Goal: Contribute content: Add original content to the website for others to see

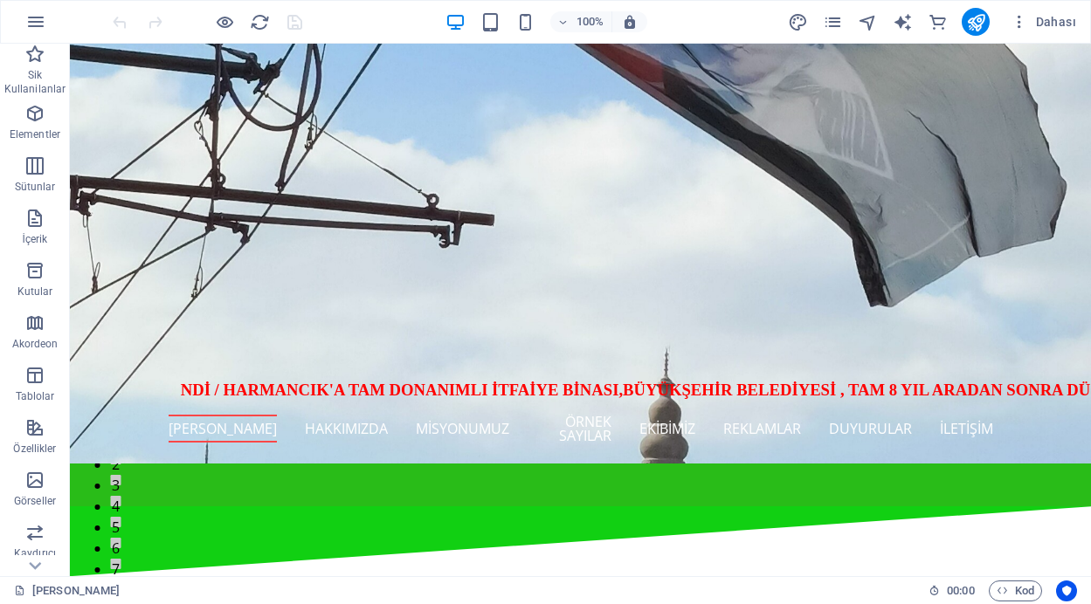
scroll to position [408, 0]
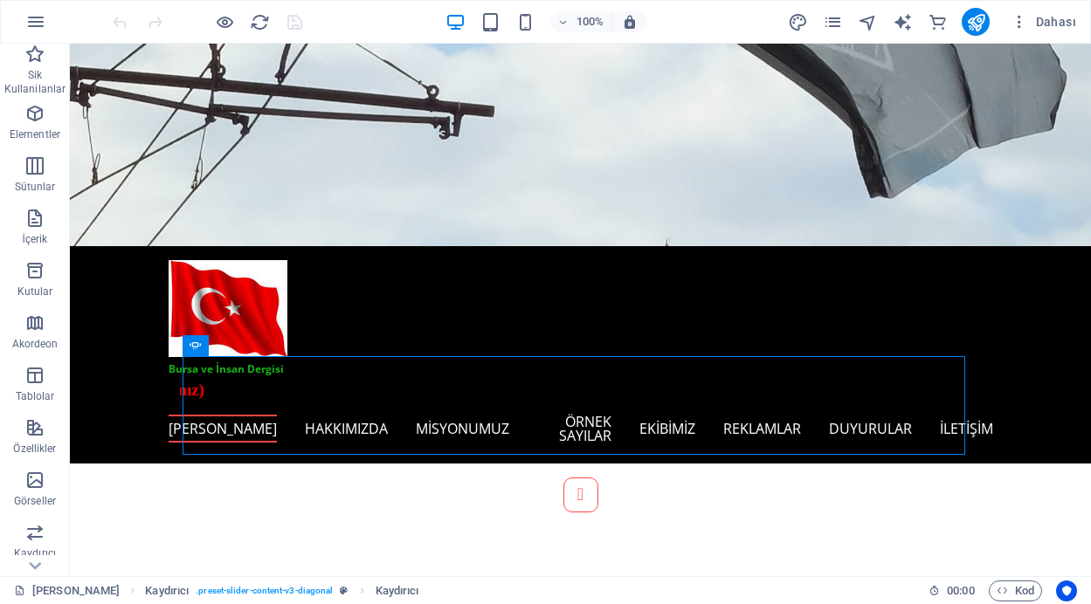
scroll to position [290, 0]
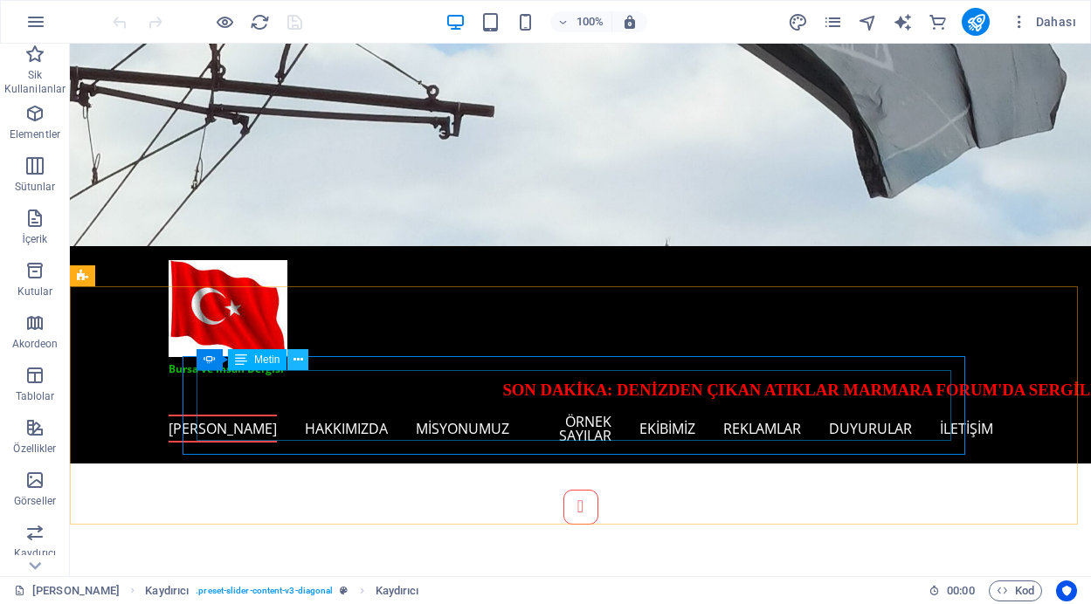
click at [299, 362] on icon at bounding box center [298, 360] width 10 height 18
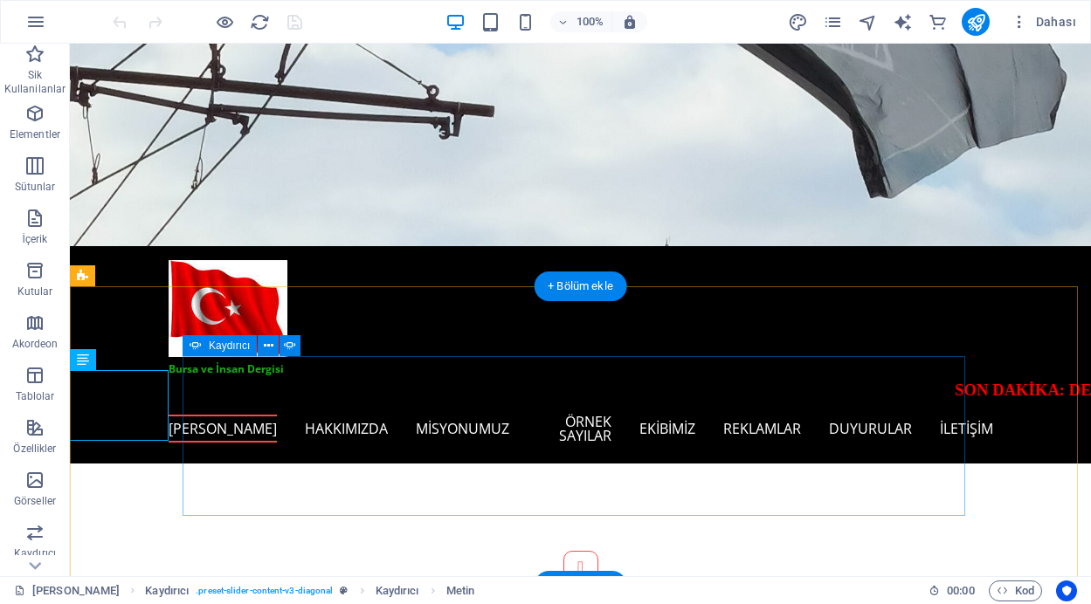
click at [563, 391] on button "Content Slider" at bounding box center [580, 373] width 35 height 35
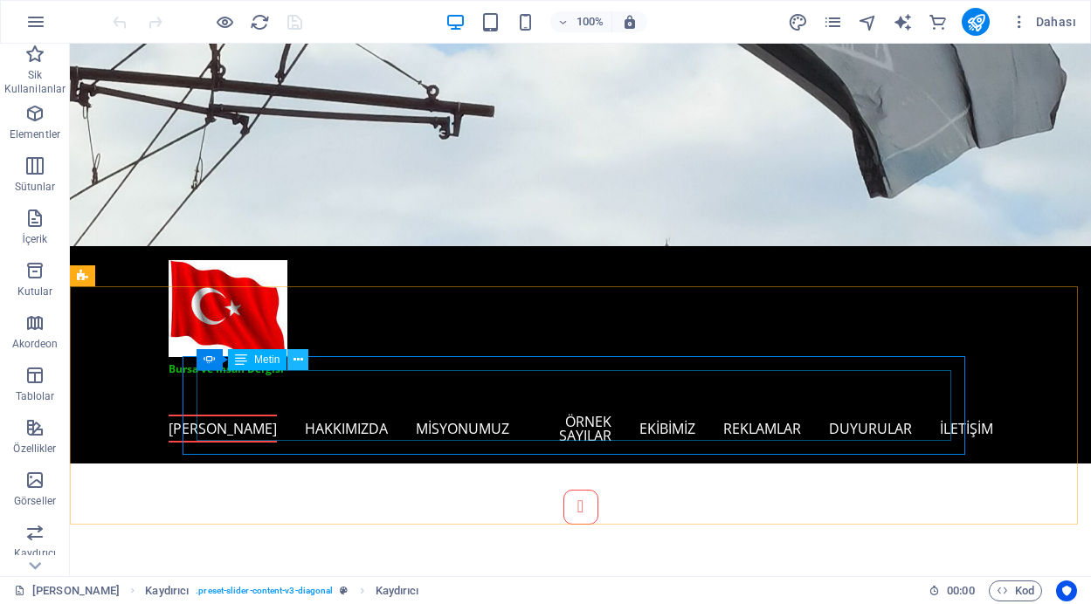
click at [296, 368] on icon at bounding box center [298, 360] width 10 height 18
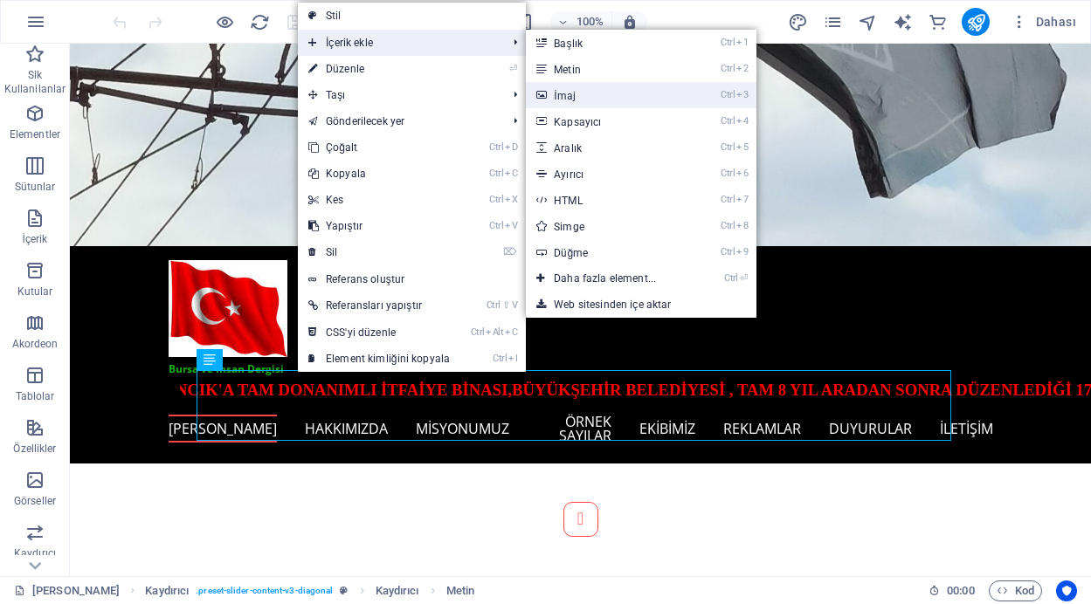
click at [573, 92] on link "Ctrl 3 İmaj" at bounding box center [608, 95] width 165 height 26
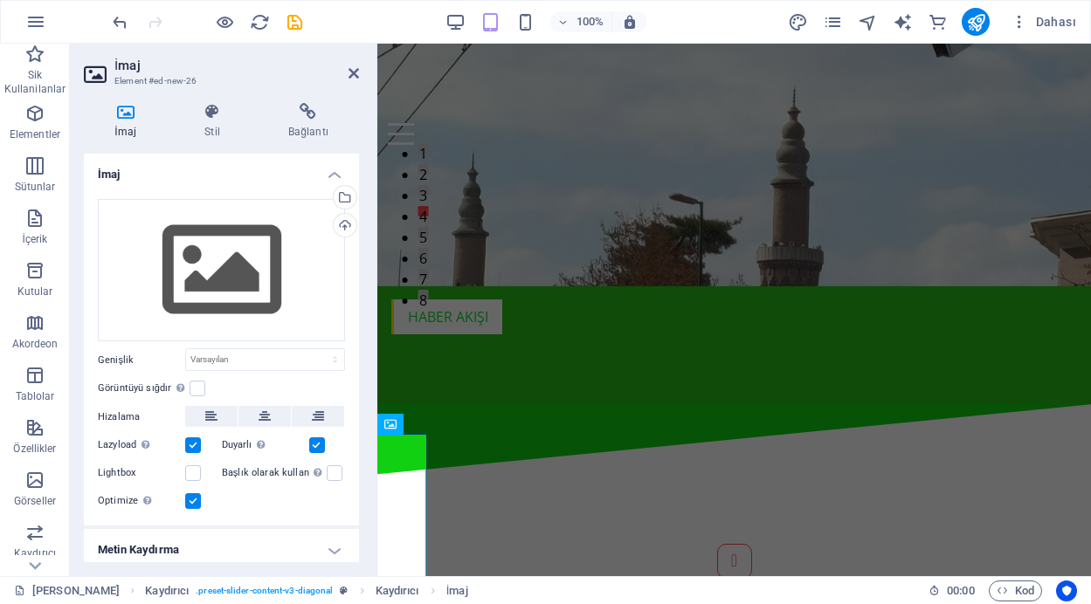
scroll to position [296, 0]
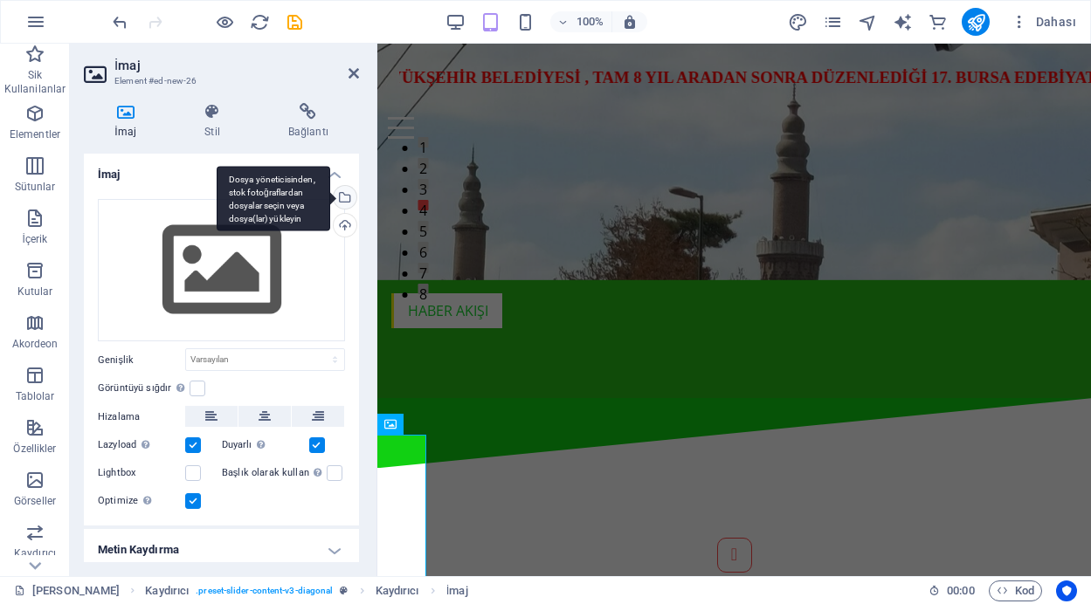
click at [330, 198] on div "Dosya yöneticisinden, stok fotoğraflardan dosyalar seçin veya dosya(lar) yükley…" at bounding box center [274, 198] width 114 height 65
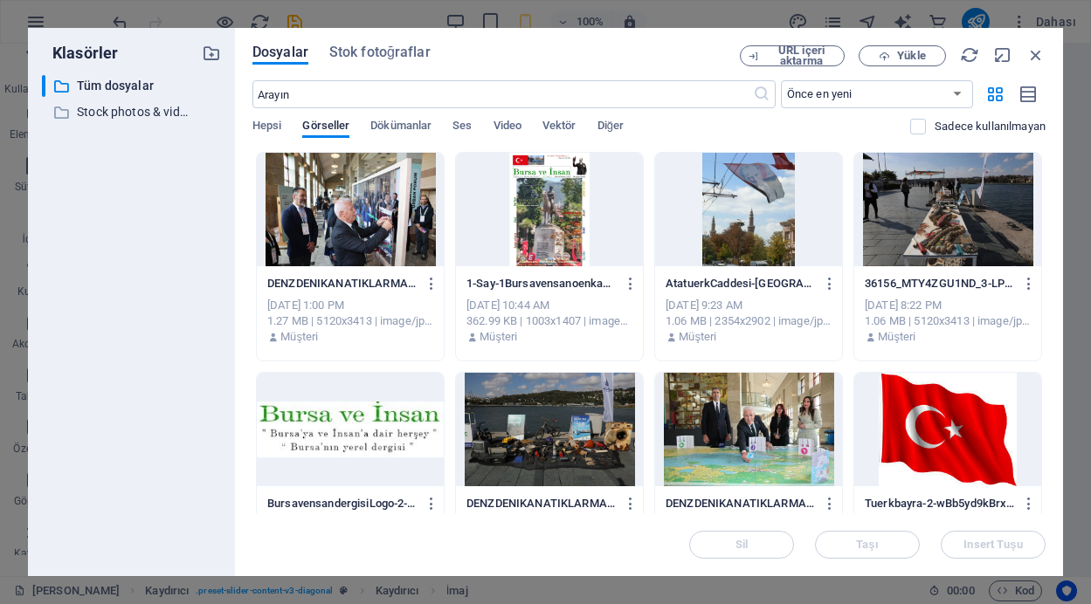
drag, startPoint x: 1046, startPoint y: 192, endPoint x: 1055, endPoint y: 236, distance: 44.5
click at [1055, 236] on div "Dosyalar Stok fotoğraflar URL içeri aktarma Yükle ​ Önce en yeni Önce en eski A…" at bounding box center [649, 302] width 828 height 548
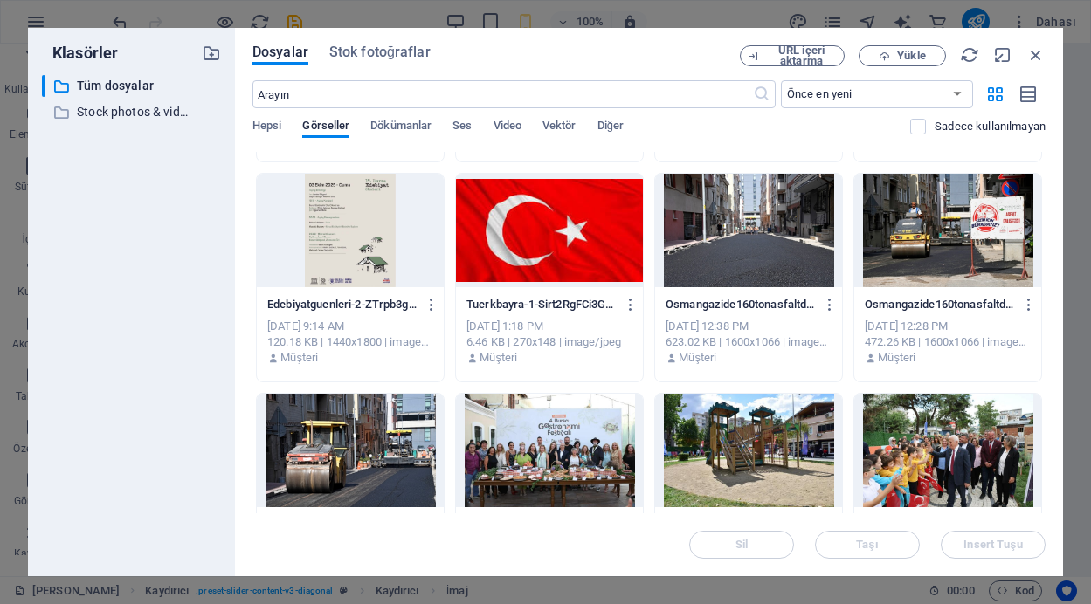
scroll to position [892, 0]
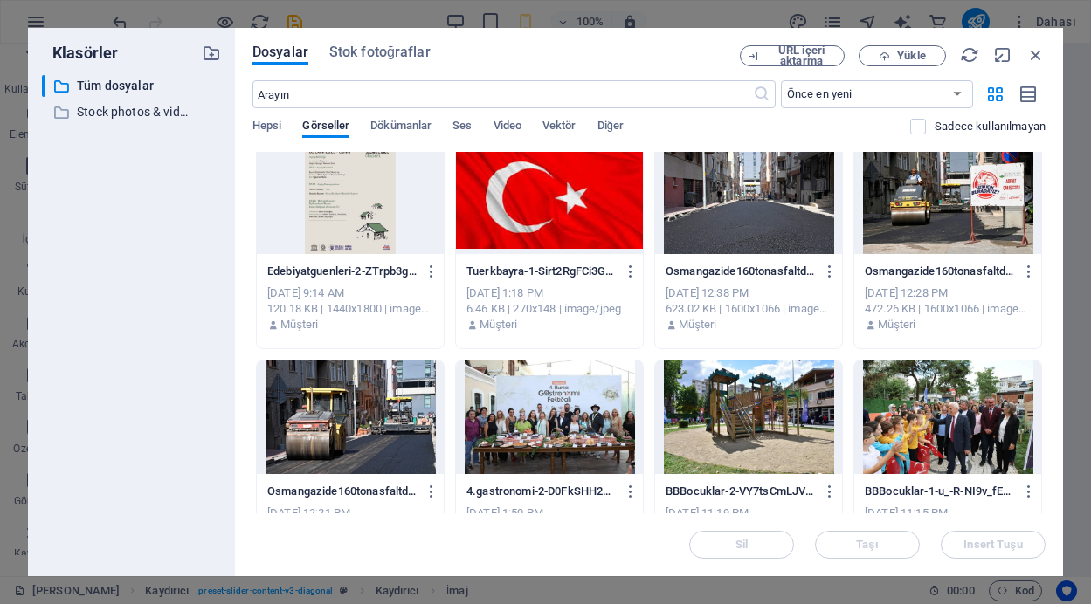
click at [927, 217] on div at bounding box center [947, 198] width 187 height 114
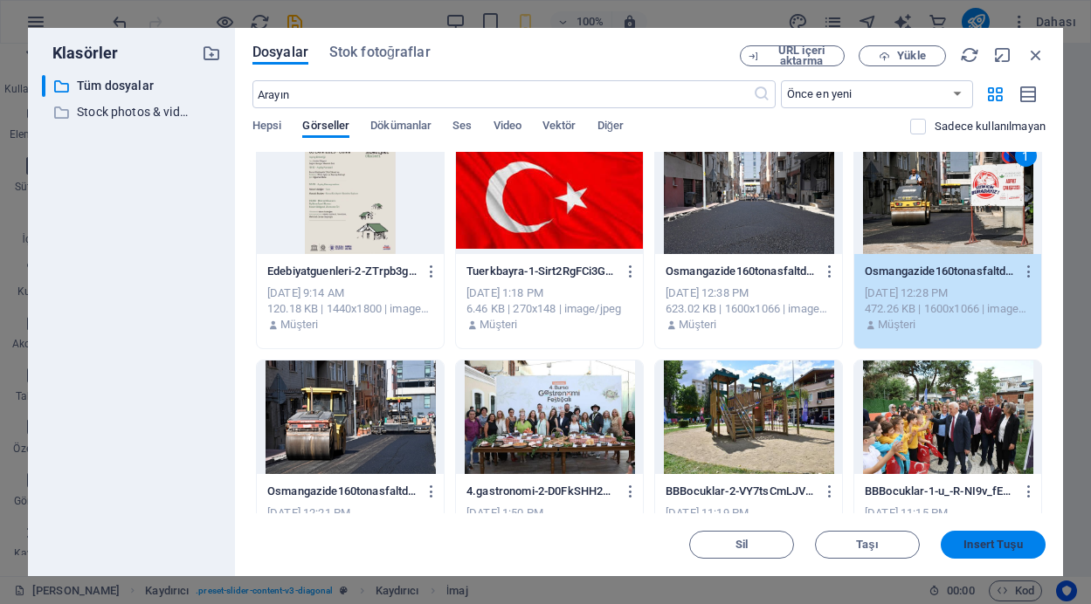
click at [980, 543] on span "Insert Tuşu" at bounding box center [992, 545] width 59 height 10
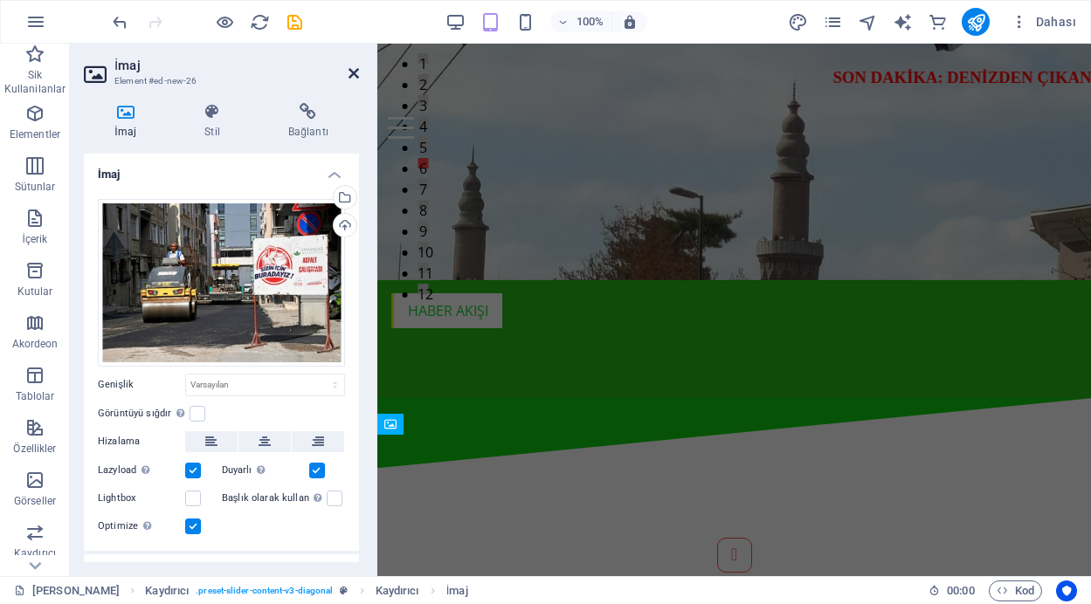
click at [355, 73] on icon at bounding box center [353, 73] width 10 height 14
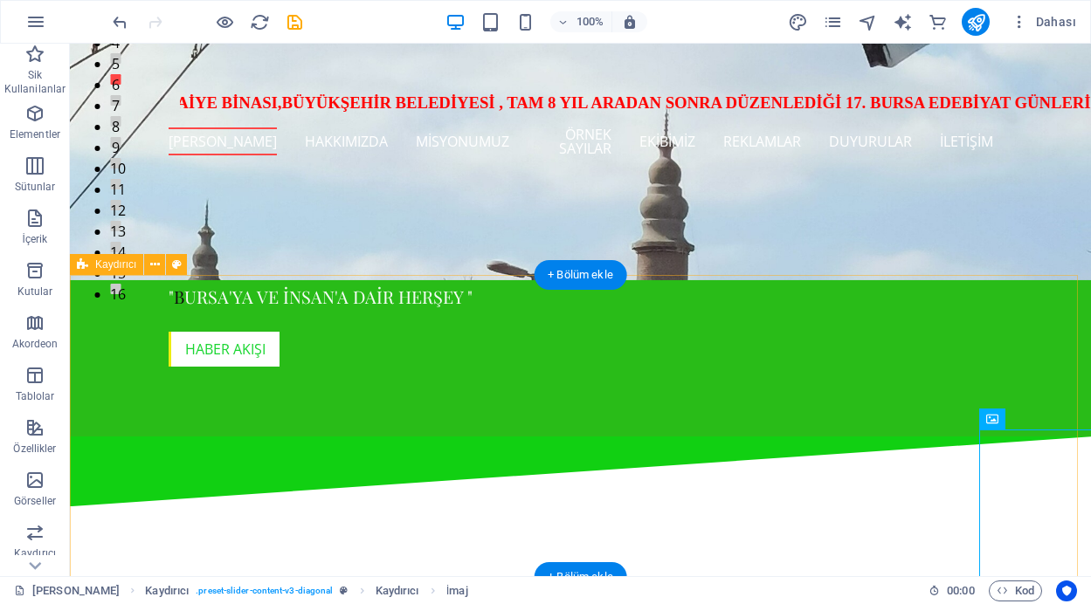
scroll to position [301, 0]
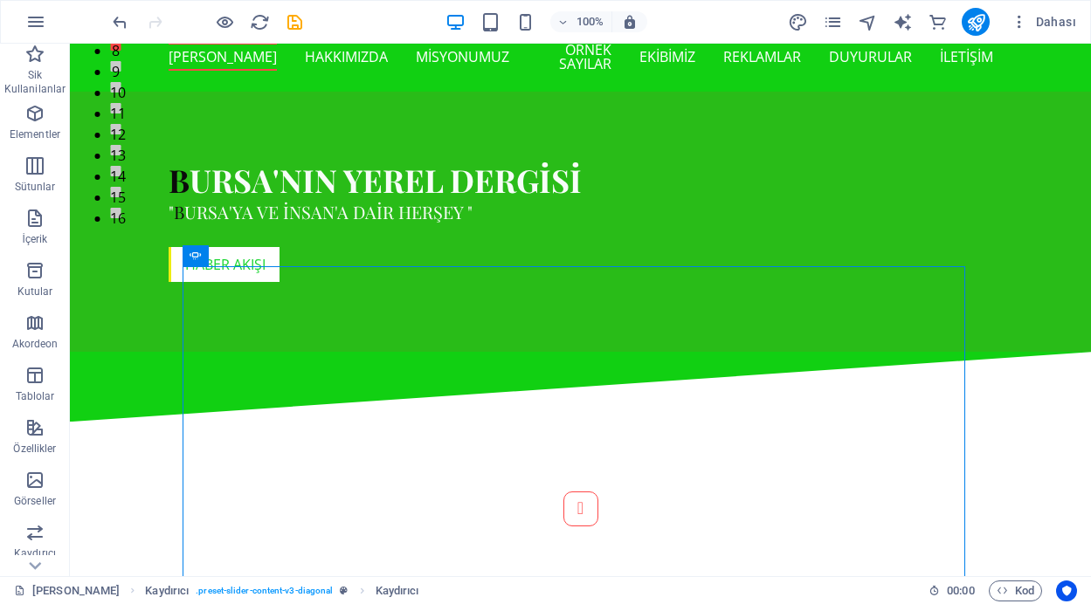
scroll to position [380, 0]
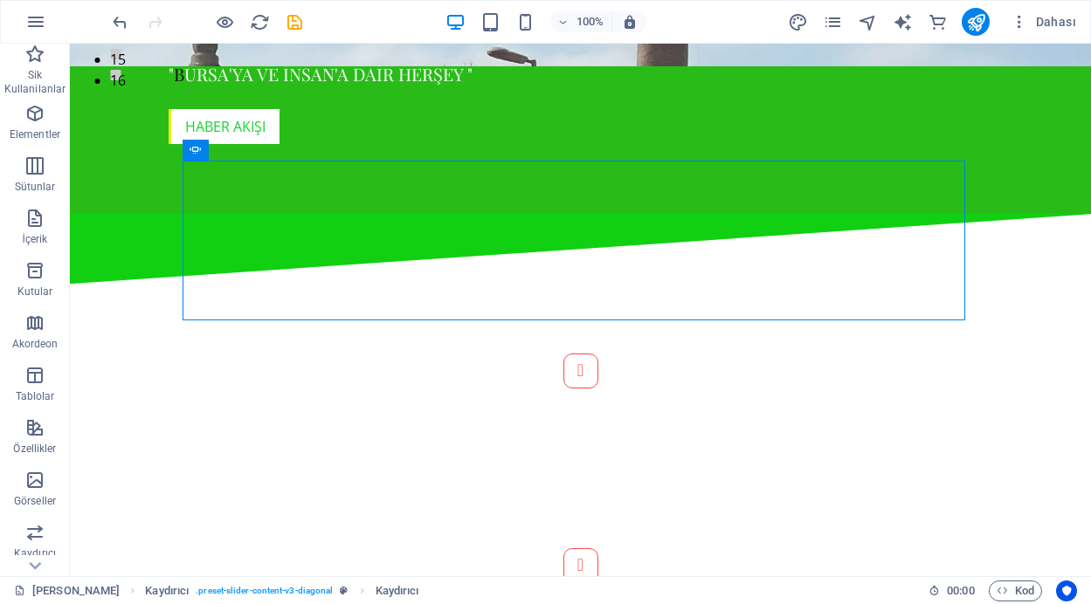
scroll to position [522, 0]
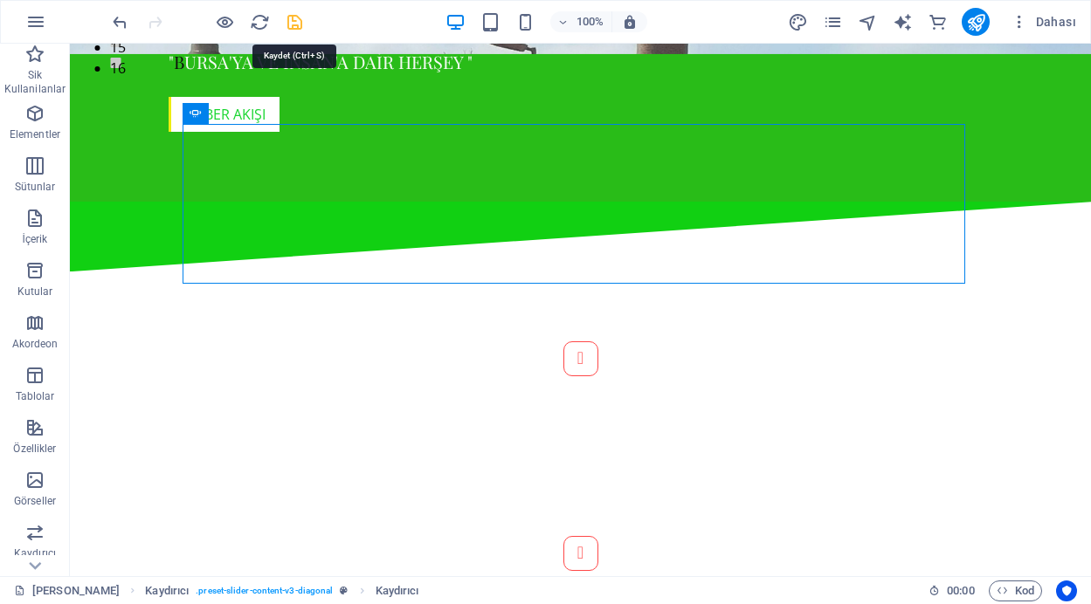
click at [291, 20] on icon "save" at bounding box center [295, 22] width 20 height 20
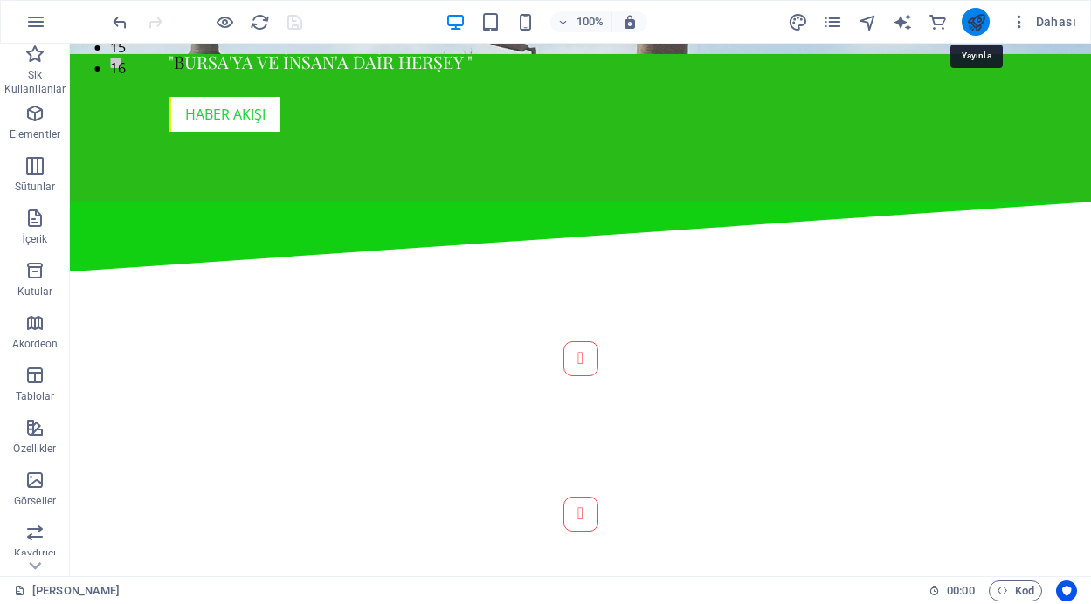
click at [975, 25] on icon "publish" at bounding box center [976, 22] width 20 height 20
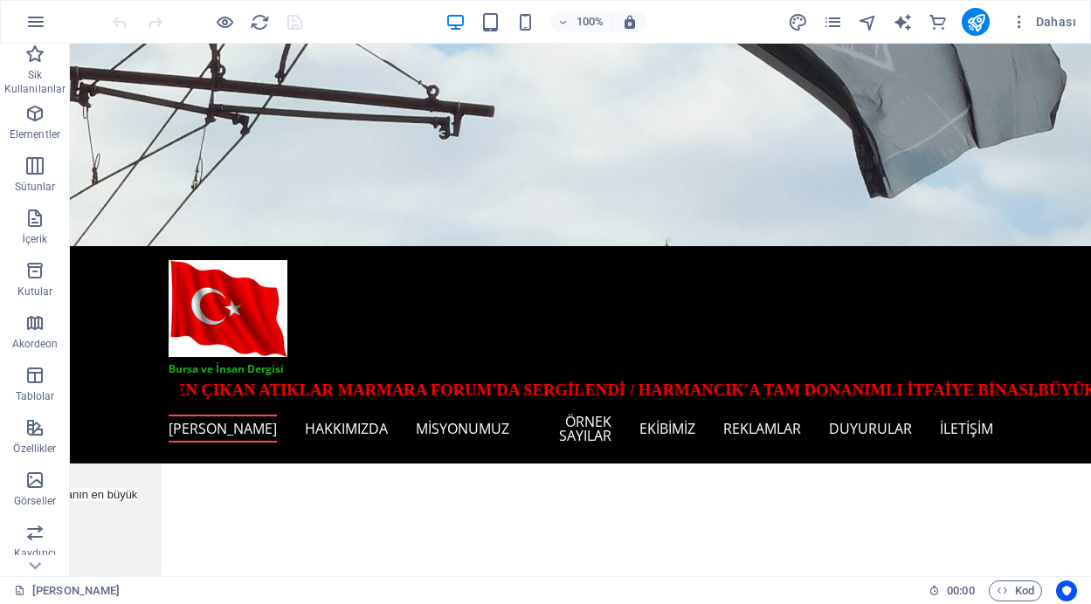
scroll to position [229, 0]
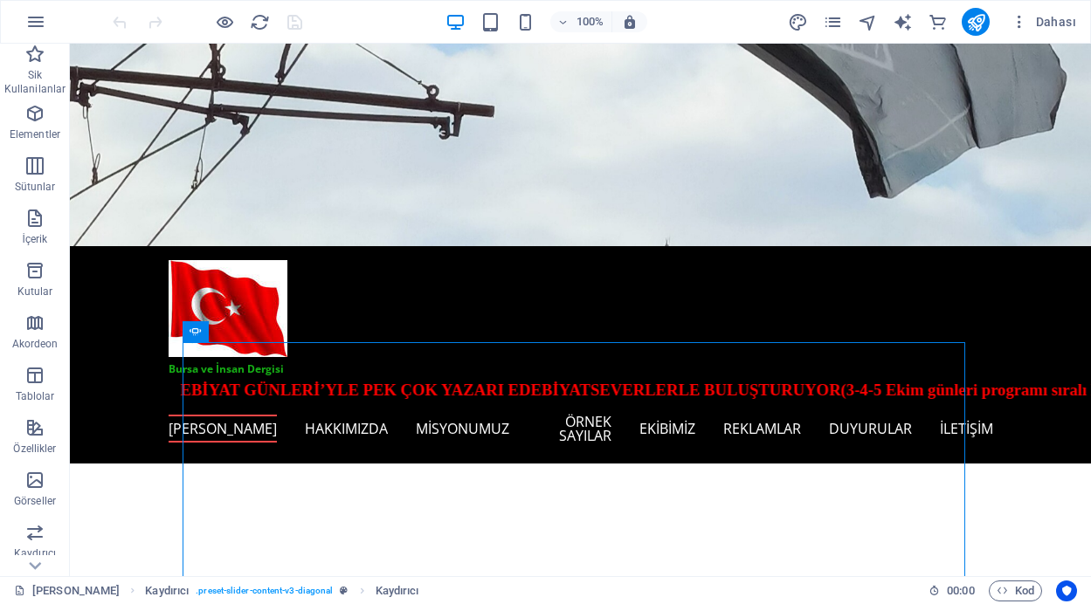
scroll to position [278, 0]
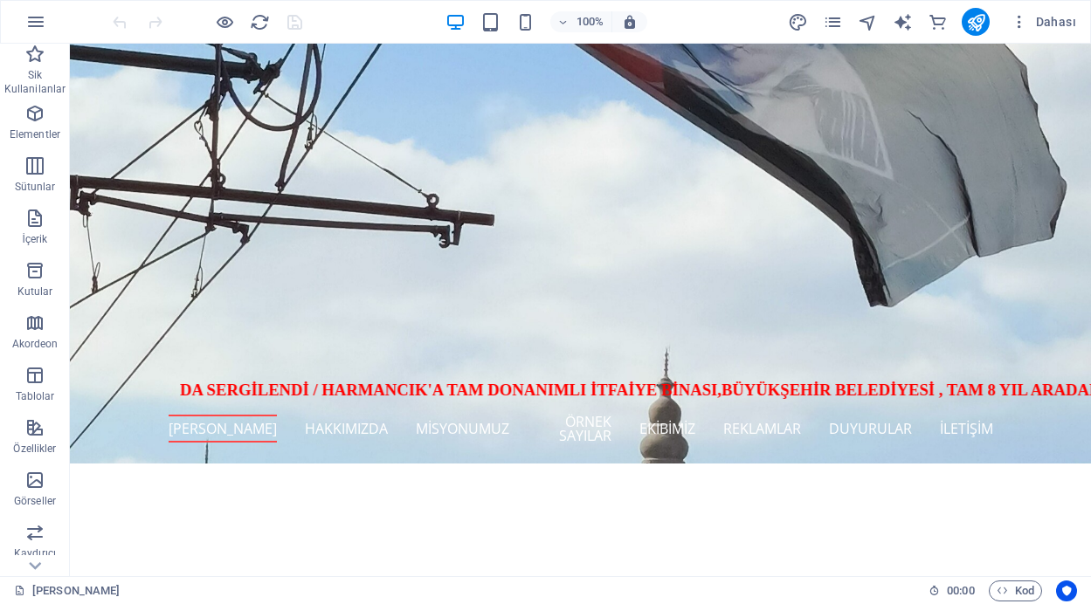
scroll to position [211, 0]
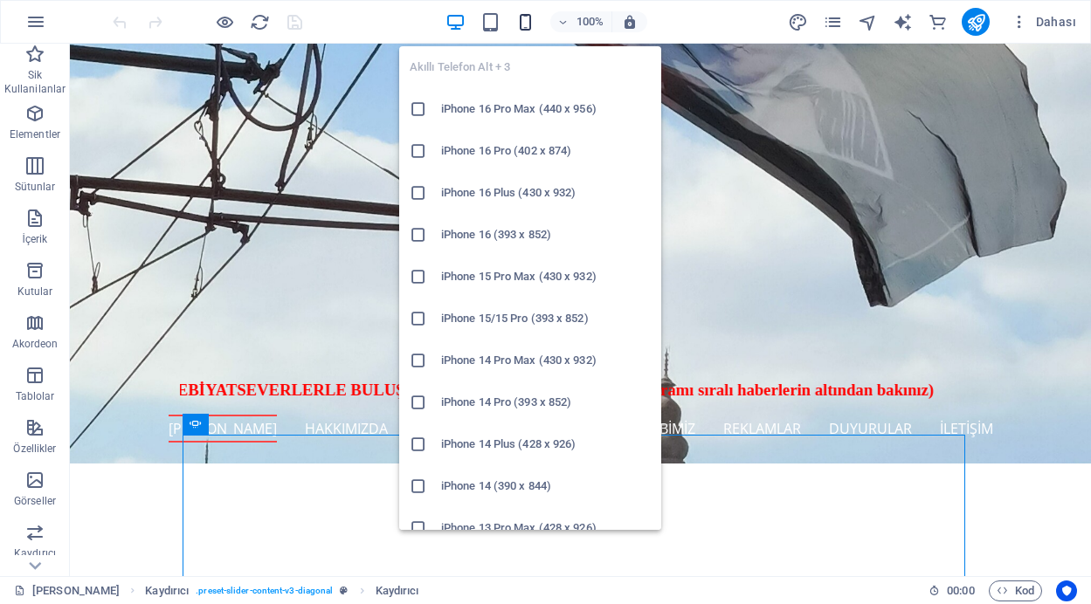
click at [526, 20] on icon "button" at bounding box center [525, 22] width 20 height 20
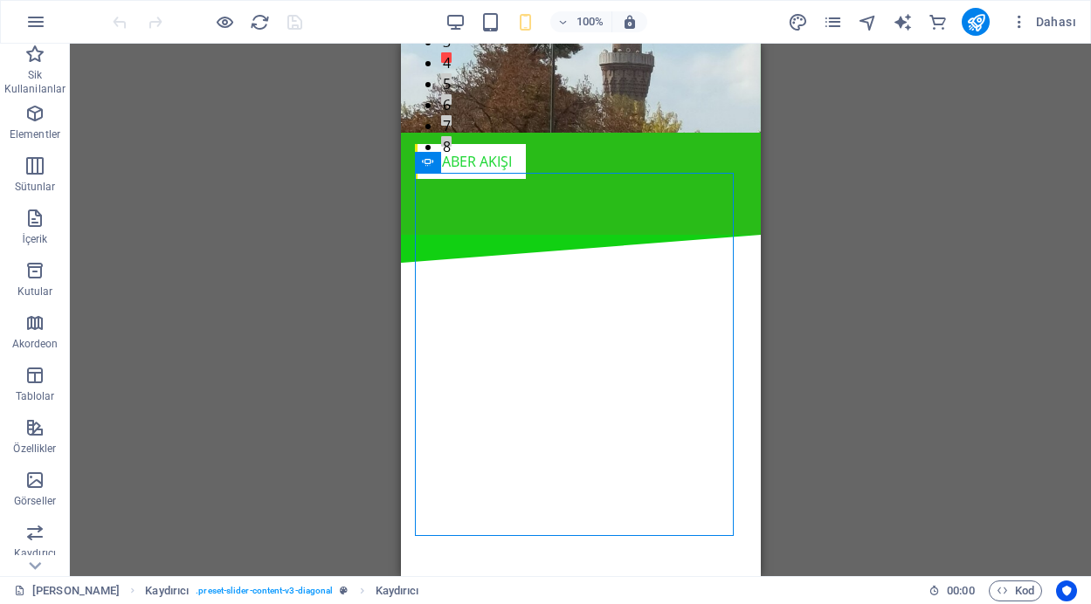
scroll to position [459, 0]
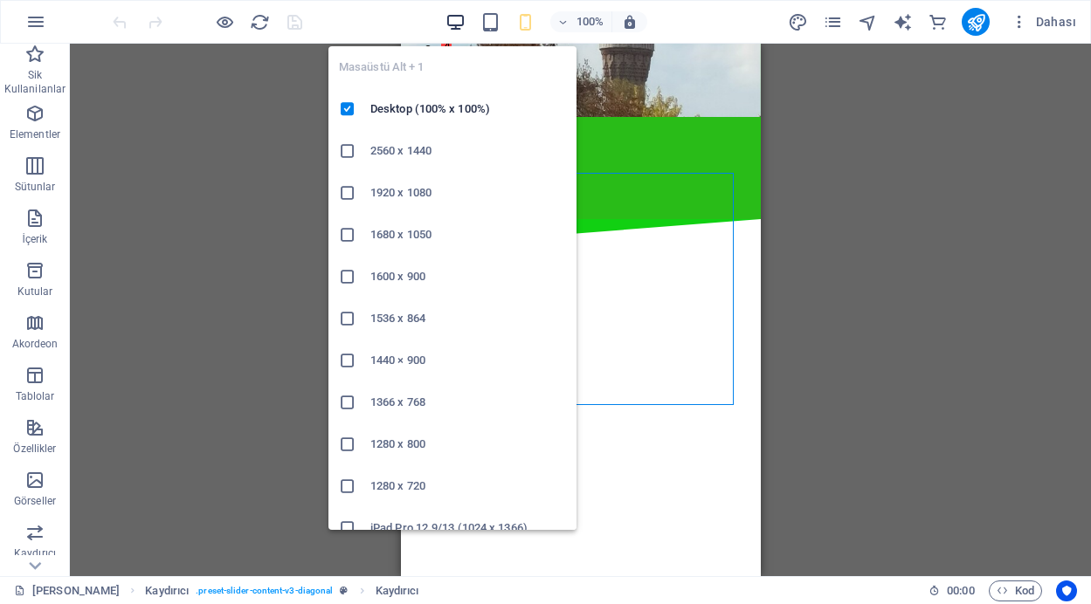
click at [451, 22] on icon "button" at bounding box center [455, 22] width 20 height 20
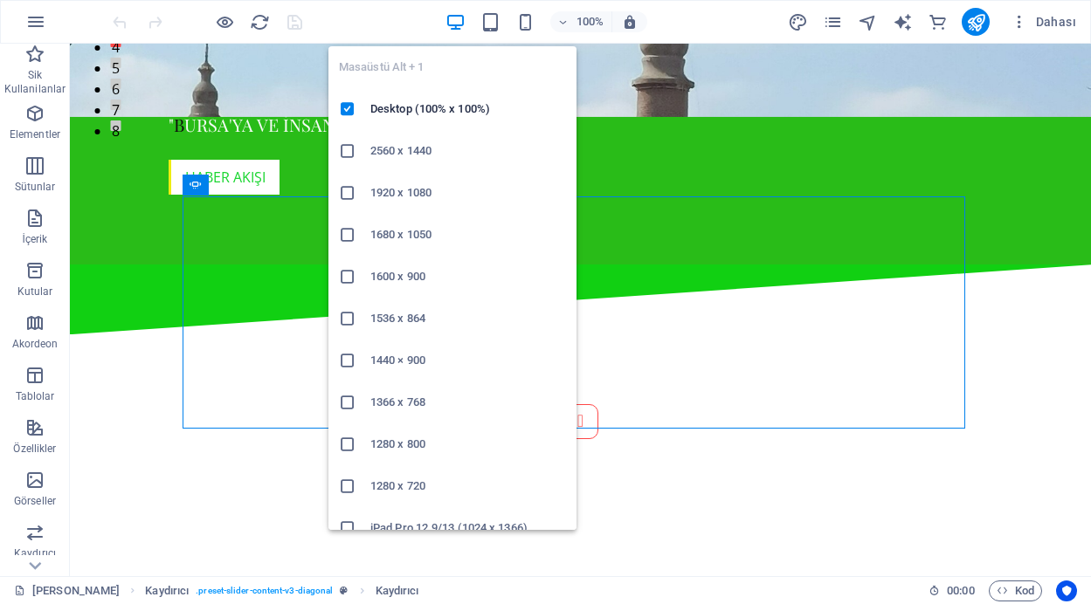
scroll to position [451, 0]
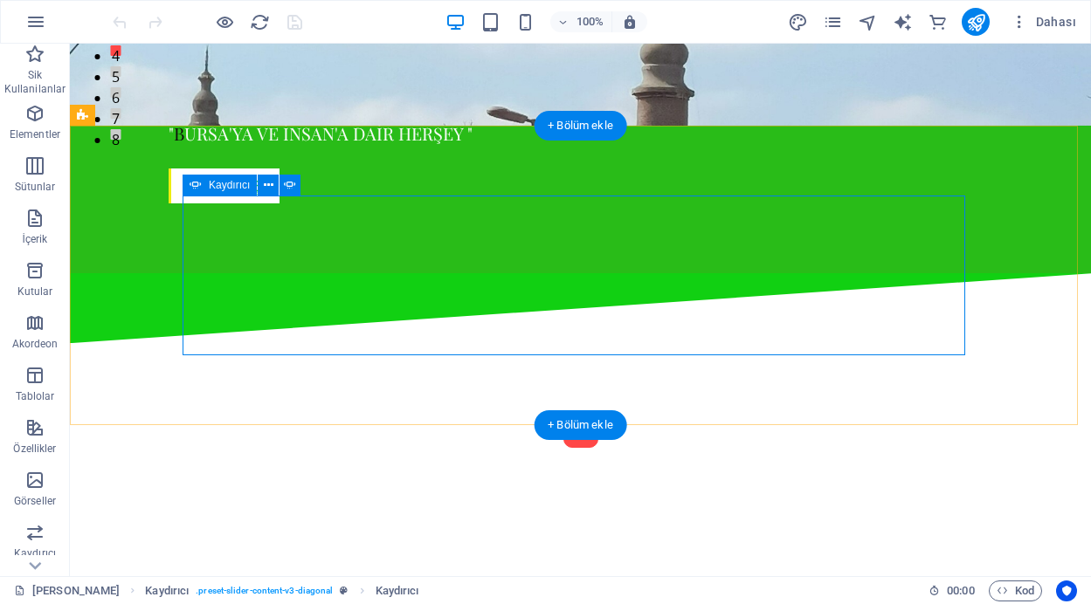
click at [563, 413] on button "Content Slider" at bounding box center [580, 430] width 35 height 35
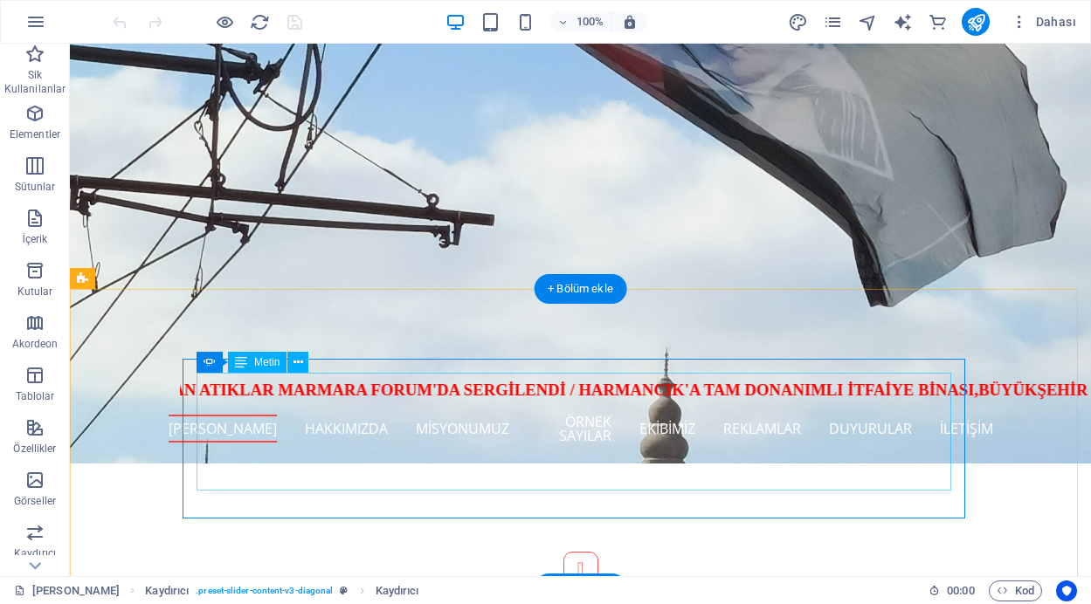
scroll to position [287, 0]
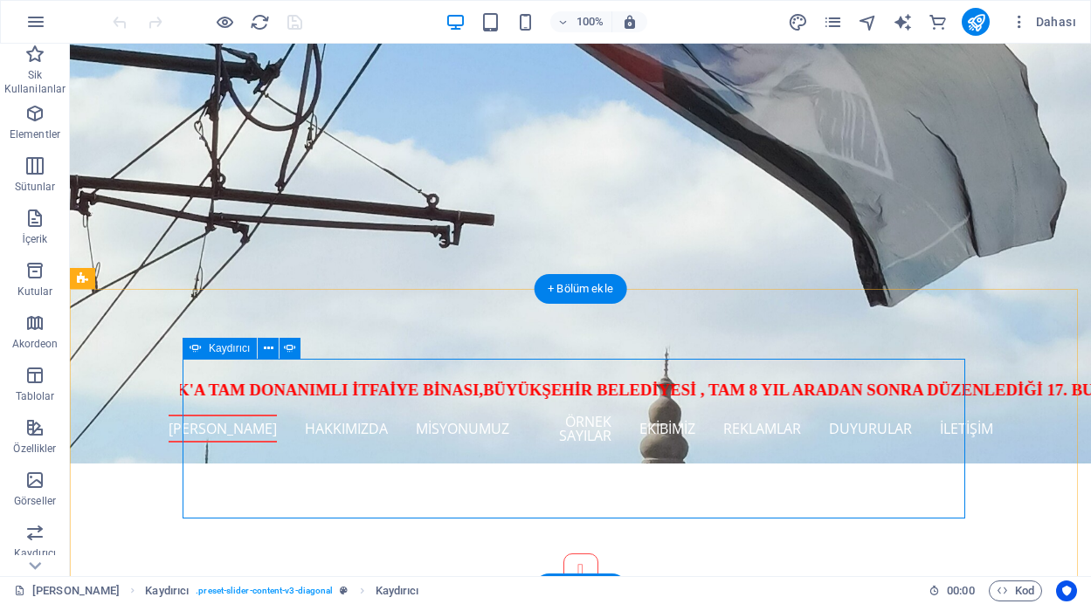
click at [563, 394] on button "Content Slider" at bounding box center [580, 376] width 35 height 35
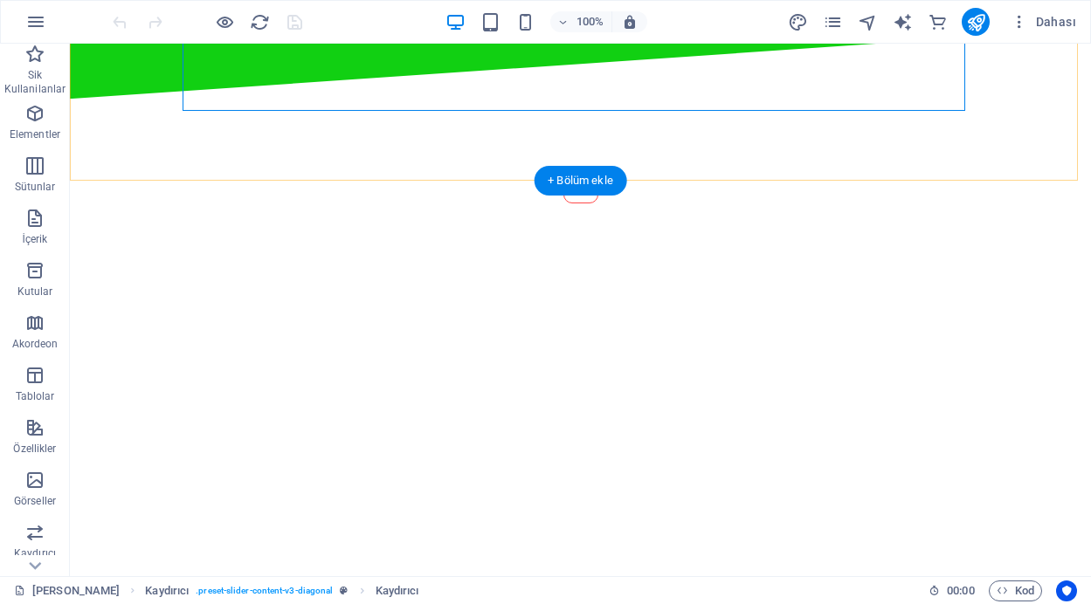
scroll to position [729, 0]
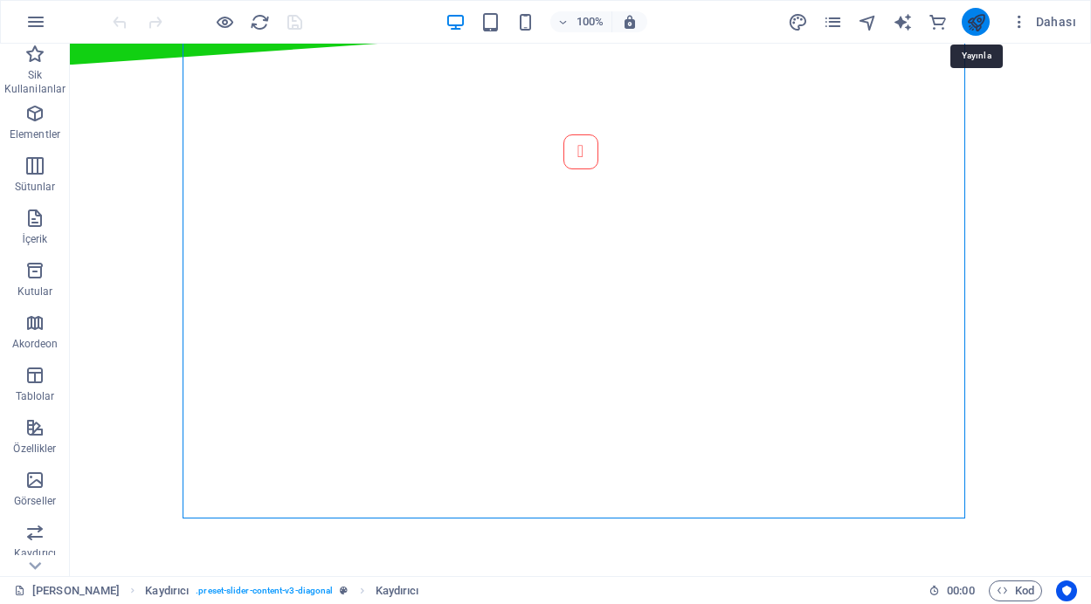
click at [977, 21] on icon "publish" at bounding box center [976, 22] width 20 height 20
